Goal: Information Seeking & Learning: Compare options

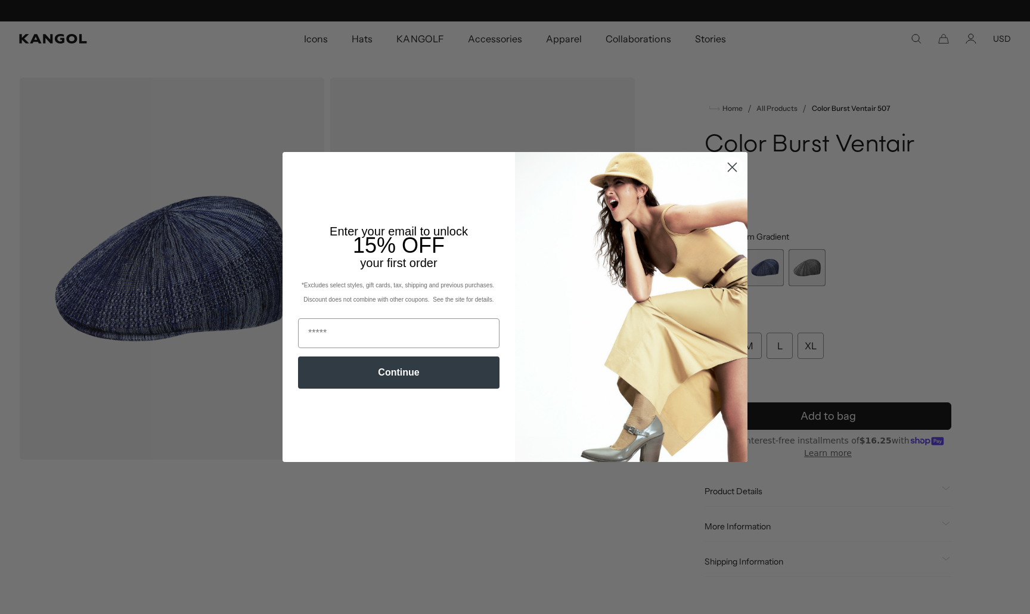
scroll to position [0, 246]
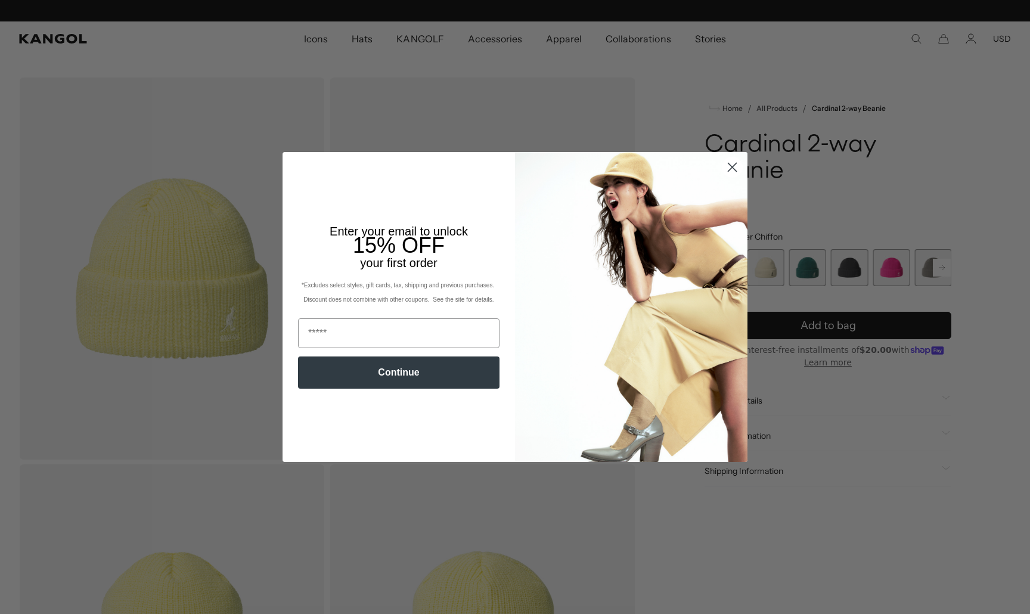
scroll to position [0, 246]
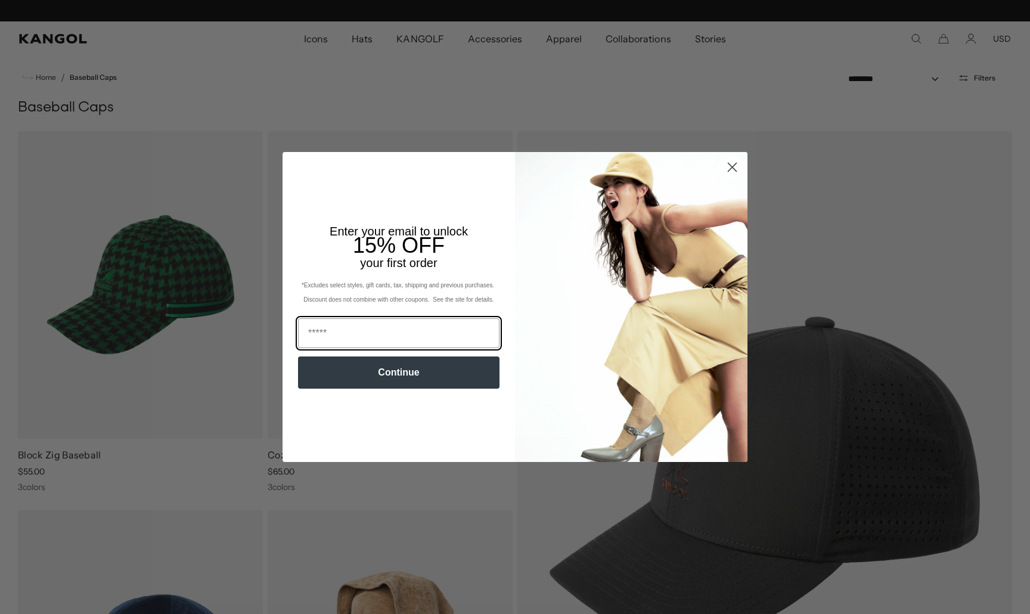
scroll to position [0, 246]
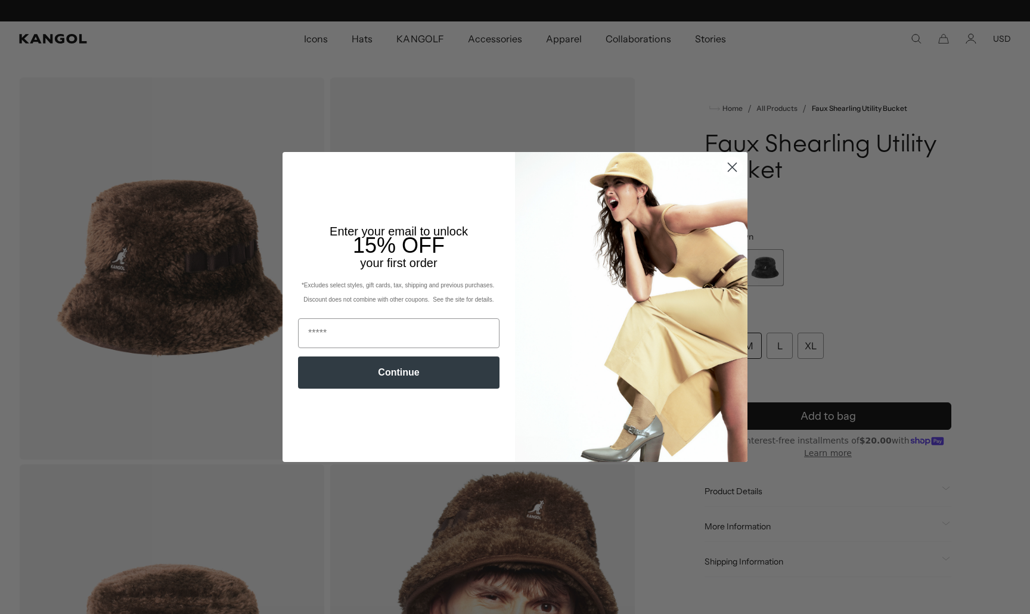
scroll to position [0, 246]
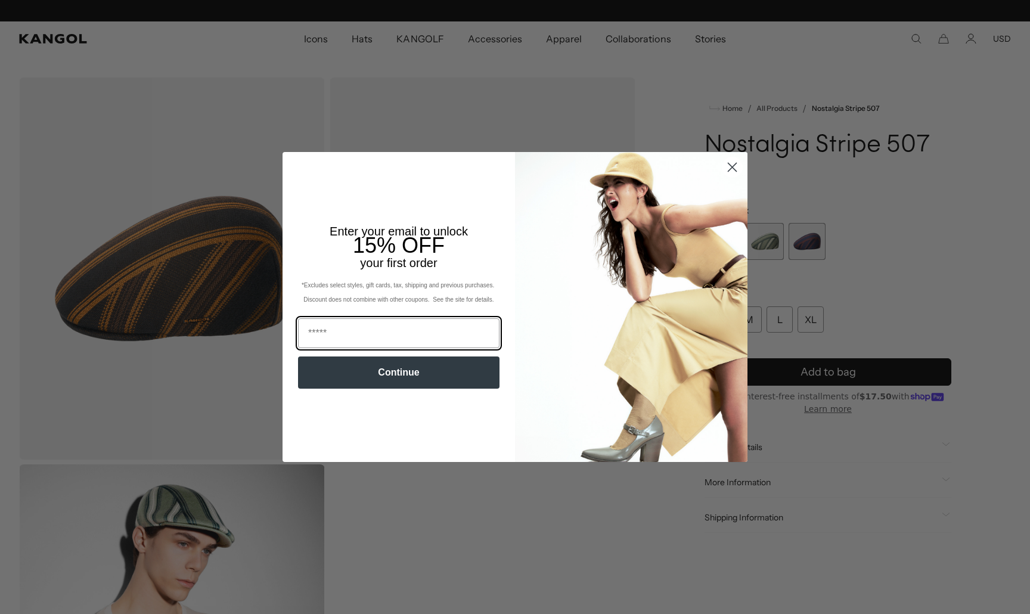
scroll to position [0, 246]
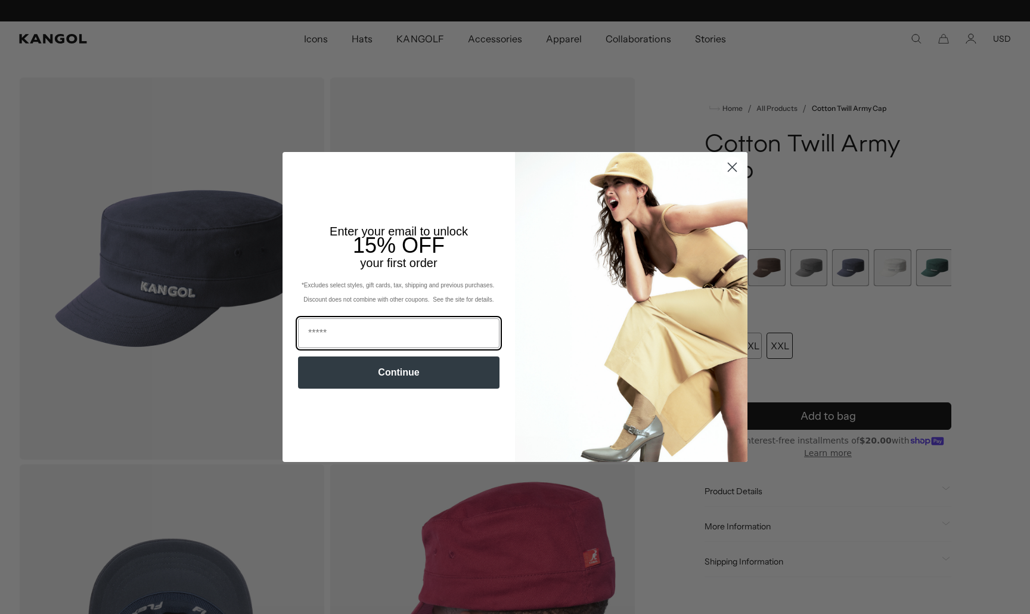
scroll to position [0, 246]
